Goal: Information Seeking & Learning: Learn about a topic

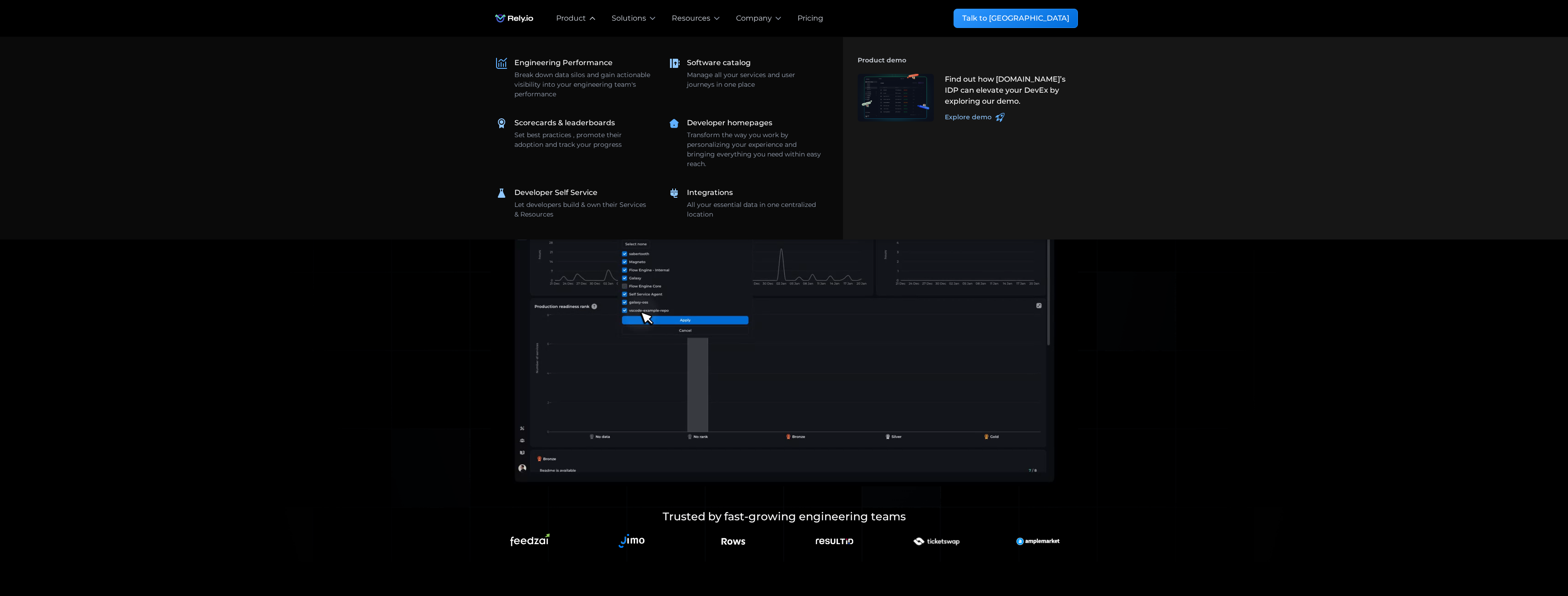
click at [581, 18] on div "Product" at bounding box center [571, 18] width 30 height 11
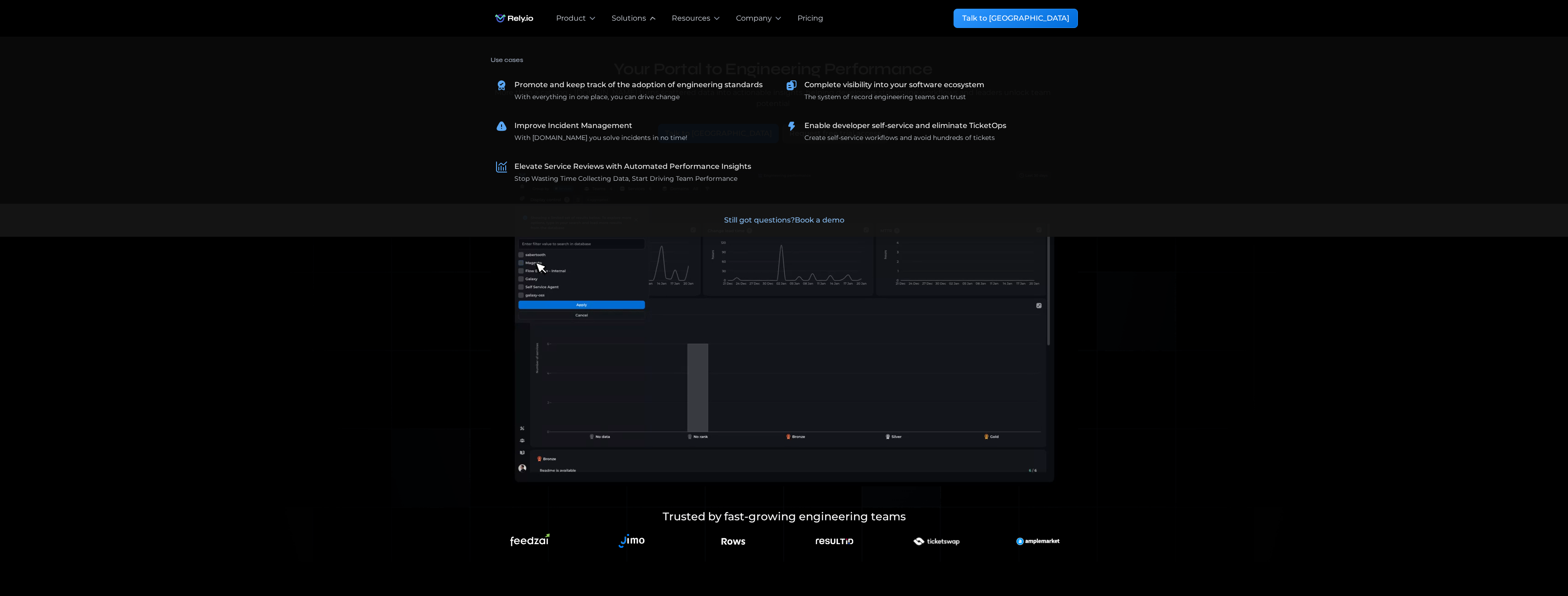
click at [627, 19] on div "Solutions" at bounding box center [629, 18] width 35 height 11
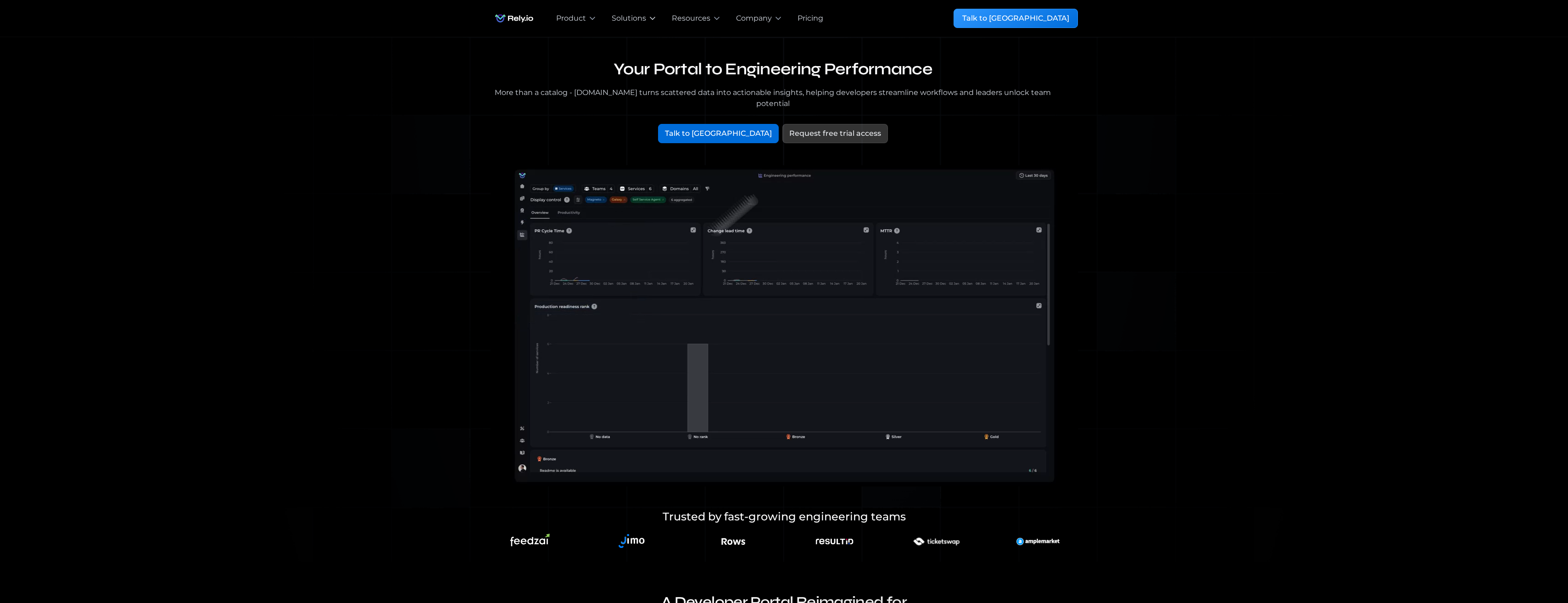
click at [627, 19] on div "Solutions" at bounding box center [629, 18] width 35 height 11
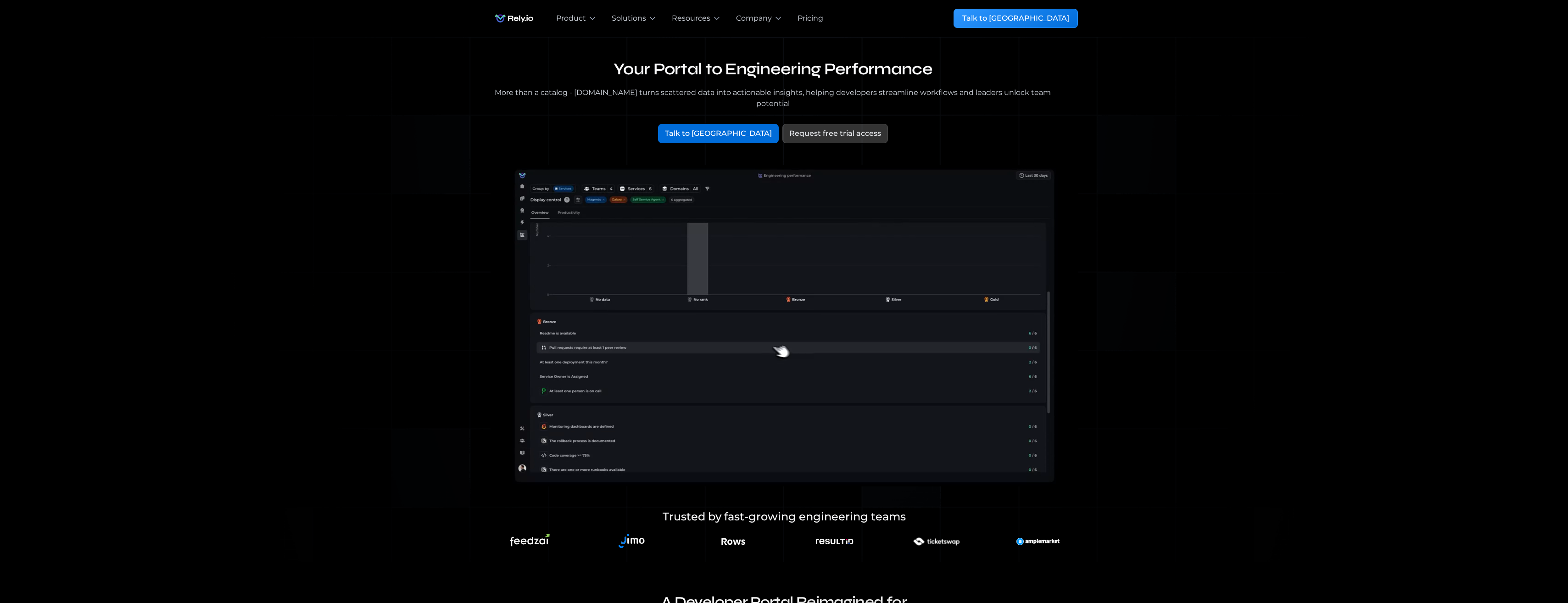
click at [808, 19] on div "Pricing" at bounding box center [810, 18] width 25 height 11
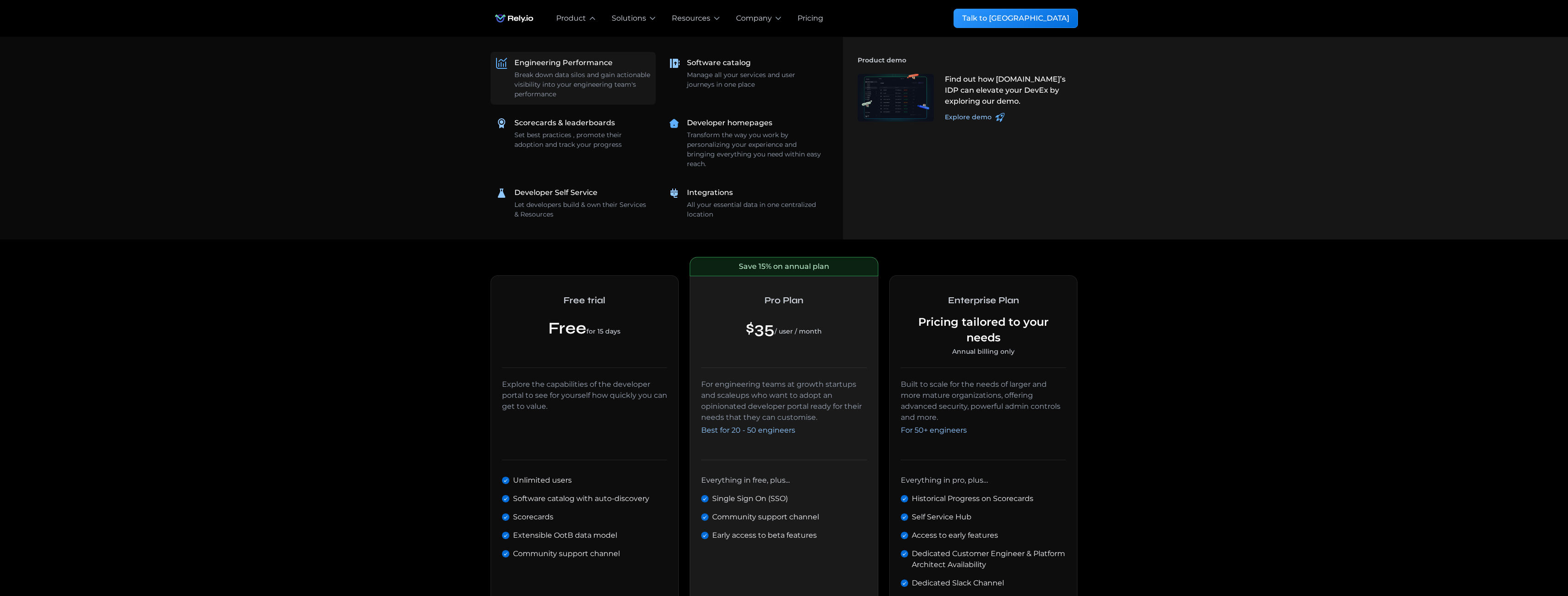
click at [620, 82] on div "Break down data silos and gain actionable visibility into your engineering team…" at bounding box center [582, 85] width 136 height 29
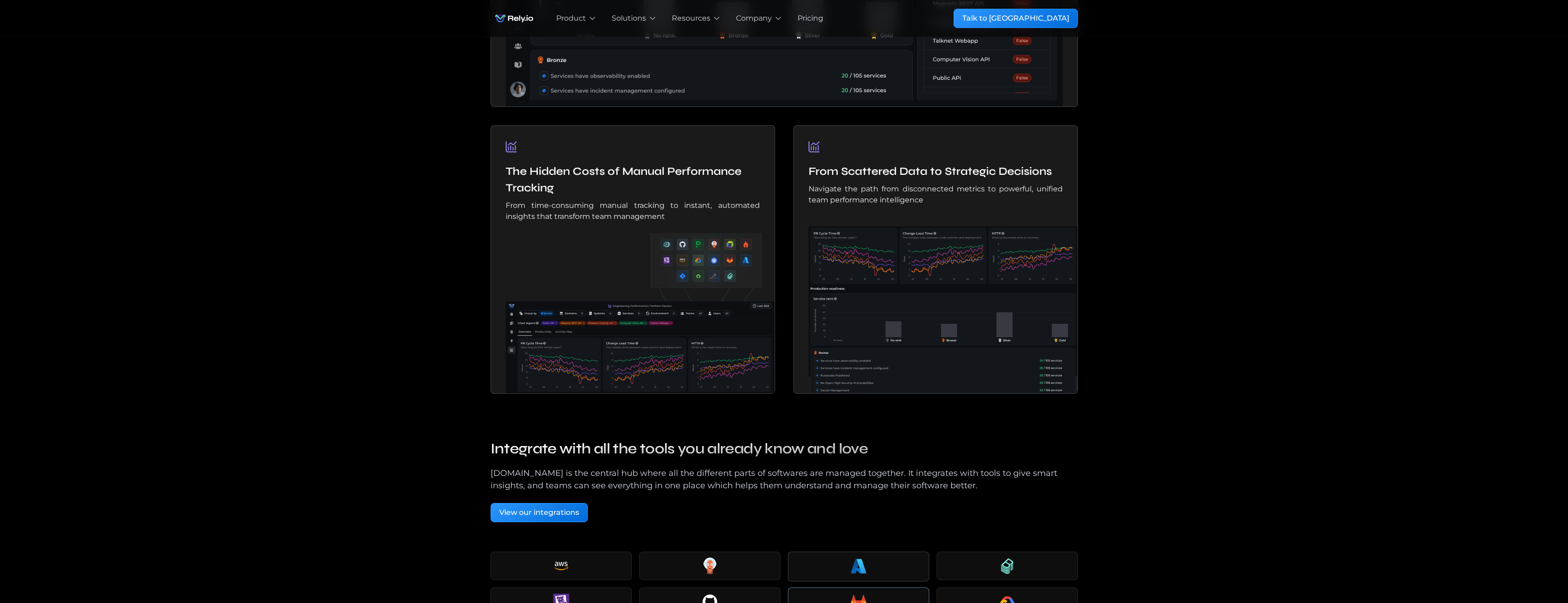
scroll to position [1205, 0]
